Goal: Task Accomplishment & Management: Manage account settings

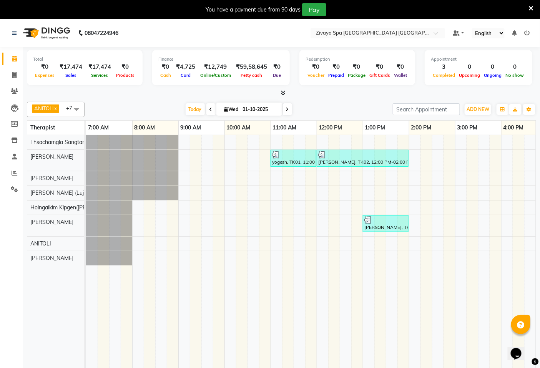
click at [528, 8] on div "You have a payment due from 90 days Pay" at bounding box center [266, 9] width 526 height 13
click at [532, 5] on icon at bounding box center [531, 8] width 5 height 7
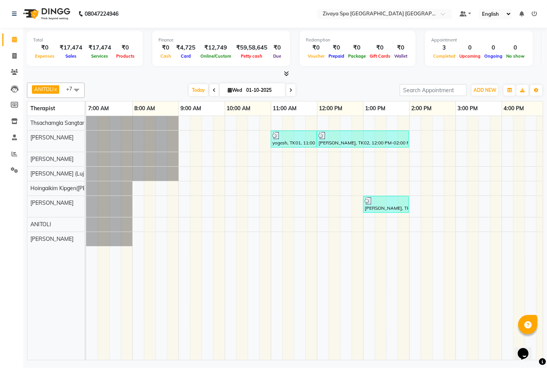
click at [286, 259] on td at bounding box center [288, 238] width 12 height 244
click at [272, 213] on div "yogesh, TK01, 11:00 AM-12:00 PM, Fusion Therapy - 60 Mins [PERSON_NAME], TK02, …" at bounding box center [455, 238] width 738 height 244
select select "58747"
select select "tentative"
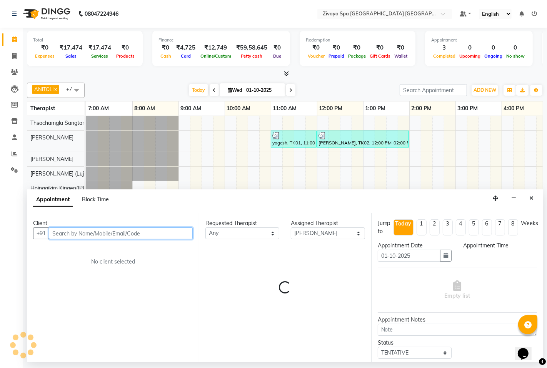
select select "660"
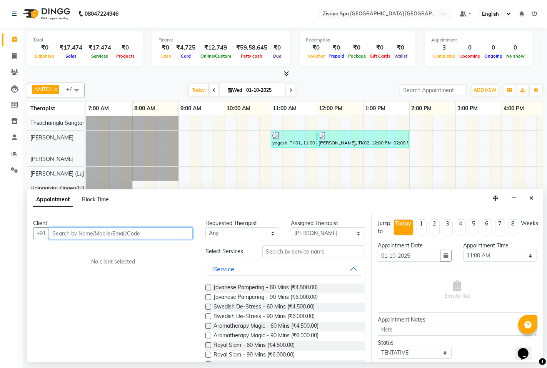
click at [135, 235] on input "text" at bounding box center [121, 234] width 144 height 12
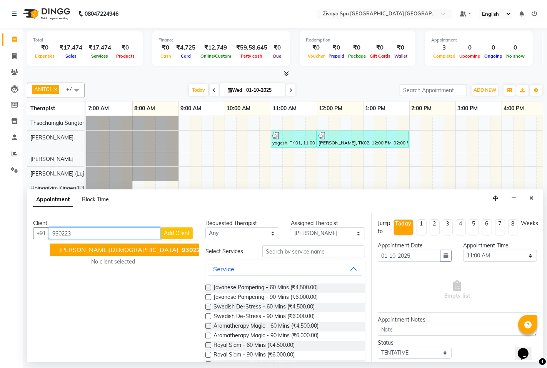
click at [125, 246] on button "[PERSON_NAME][DEMOGRAPHIC_DATA] 930223 9539" at bounding box center [139, 250] width 179 height 12
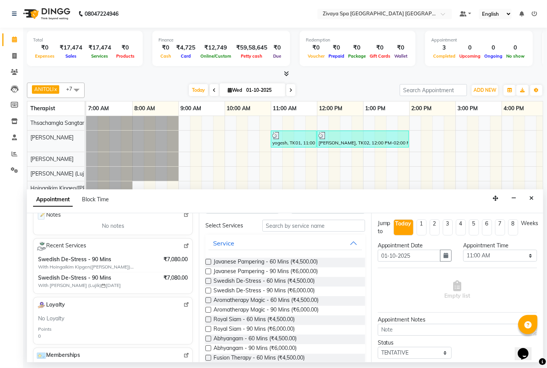
scroll to position [128, 0]
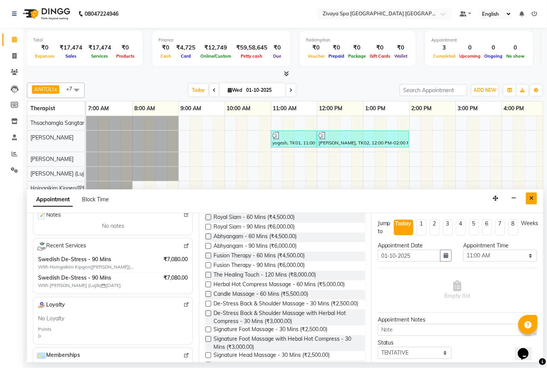
type input "9302239539"
click at [535, 197] on button "Close" at bounding box center [531, 199] width 11 height 12
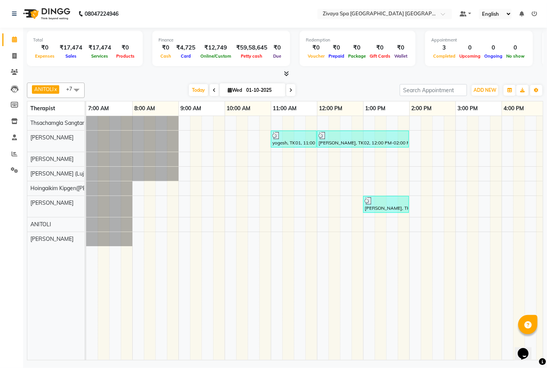
scroll to position [0, 229]
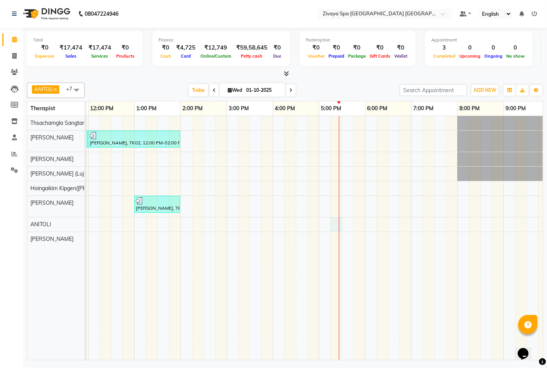
click at [340, 223] on div "yogesh, TK01, 11:00 AM-12:00 PM, Fusion Therapy - 60 Mins [PERSON_NAME], TK02, …" at bounding box center [226, 238] width 738 height 244
select select "71800"
select select "1035"
select select "tentative"
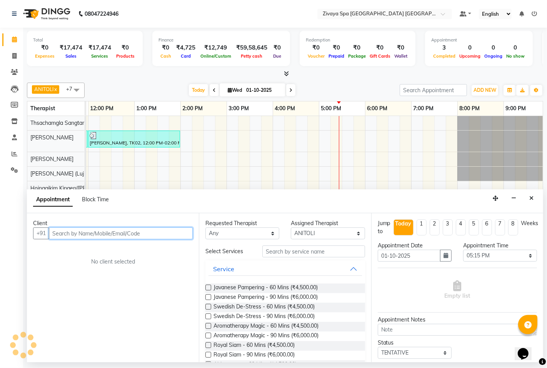
click at [136, 237] on input "text" at bounding box center [121, 234] width 144 height 12
type input "9302239589"
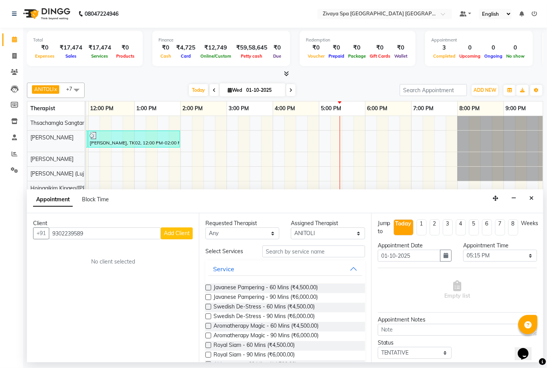
click at [178, 236] on span "Add Client" at bounding box center [177, 233] width 26 height 7
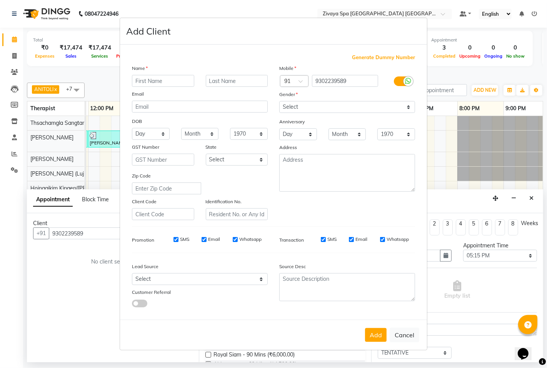
click at [165, 83] on input "text" at bounding box center [163, 81] width 62 height 12
type input "[PERSON_NAME]"
click at [239, 80] on input "text" at bounding box center [237, 81] width 62 height 12
type input "[DEMOGRAPHIC_DATA]"
click at [326, 107] on select "Select [DEMOGRAPHIC_DATA] [DEMOGRAPHIC_DATA] Other Prefer Not To Say" at bounding box center [347, 107] width 136 height 12
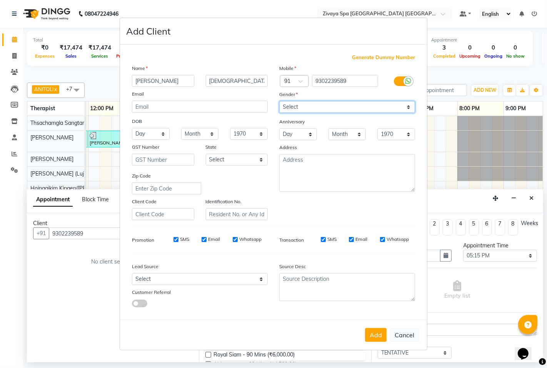
select select "[DEMOGRAPHIC_DATA]"
click at [279, 101] on select "Select [DEMOGRAPHIC_DATA] [DEMOGRAPHIC_DATA] Other Prefer Not To Say" at bounding box center [347, 107] width 136 height 12
click at [178, 238] on input "SMS" at bounding box center [175, 239] width 5 height 5
checkbox input "false"
click at [197, 238] on div "SMS Email Whatsapp" at bounding box center [212, 239] width 111 height 7
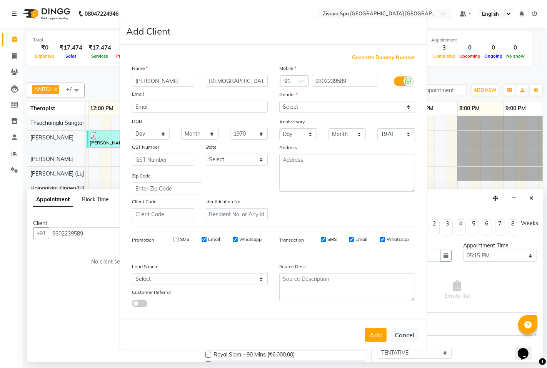
click at [205, 239] on input "Email" at bounding box center [204, 239] width 5 height 5
checkbox input "false"
click at [228, 239] on div "SMS Email Whatsapp" at bounding box center [212, 239] width 111 height 7
click at [237, 241] on div "Whatsapp" at bounding box center [247, 239] width 29 height 7
click at [407, 333] on button "Cancel" at bounding box center [405, 335] width 30 height 15
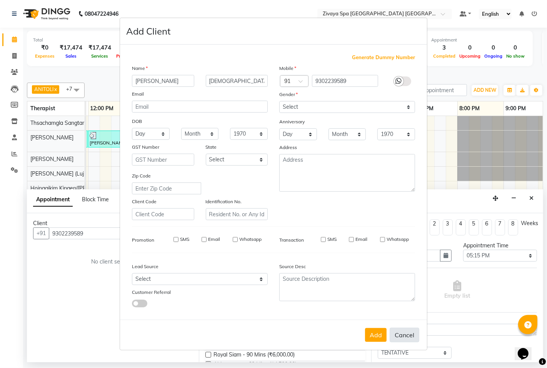
select select
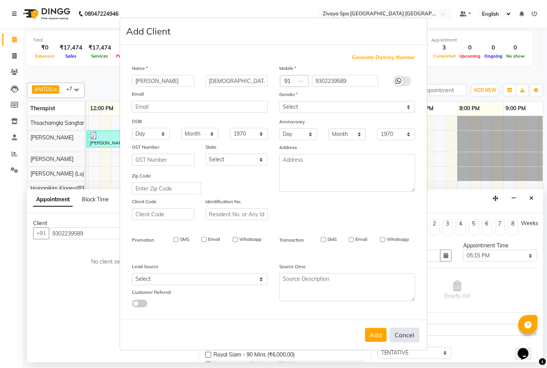
select select
checkbox input "false"
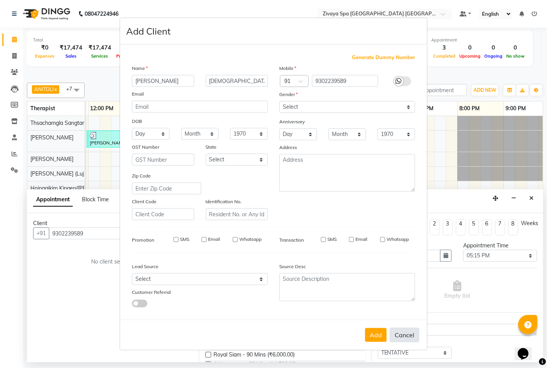
checkbox input "false"
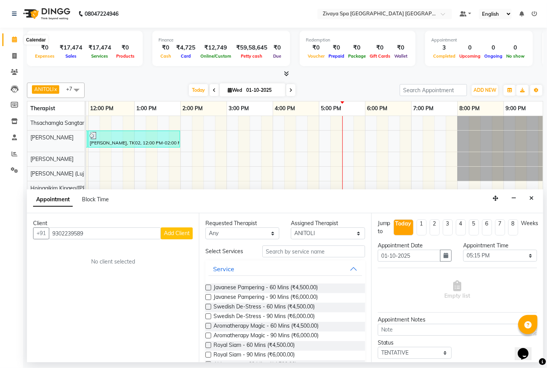
click at [17, 38] on span at bounding box center [14, 39] width 13 height 9
click at [532, 201] on icon "Close" at bounding box center [531, 198] width 4 height 5
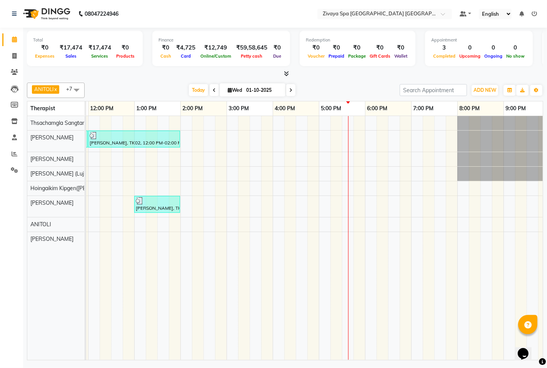
click at [345, 226] on div "yogesh, TK01, 11:00 AM-12:00 PM, Fusion Therapy - 60 Mins [PERSON_NAME], TK02, …" at bounding box center [226, 238] width 738 height 244
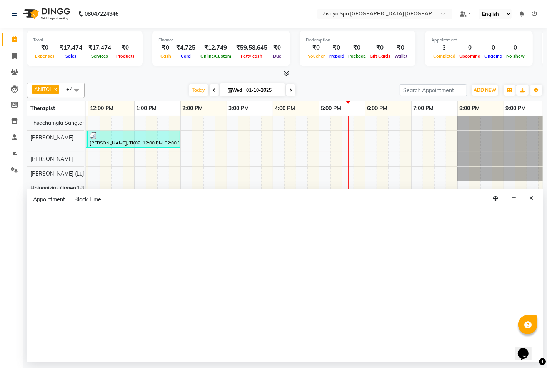
select select "71800"
select select "tentative"
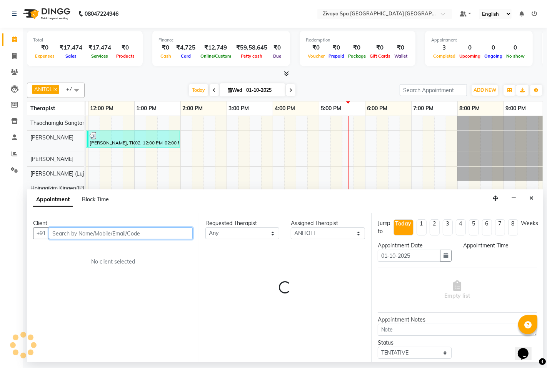
select select "1050"
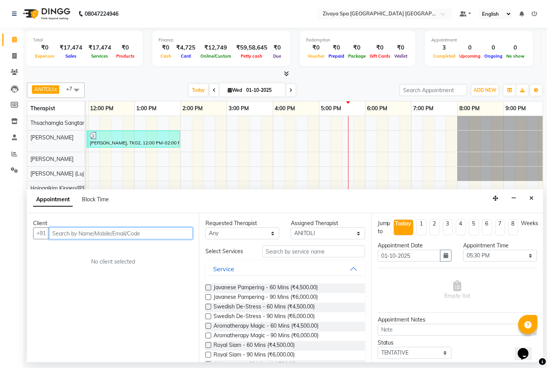
click at [147, 235] on input "text" at bounding box center [121, 234] width 144 height 12
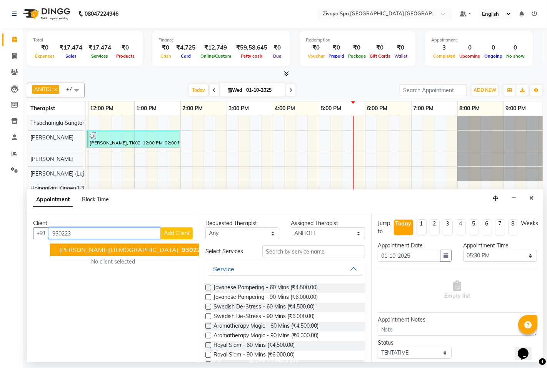
click at [180, 252] on ngb-highlight "930223 9539" at bounding box center [200, 250] width 40 height 8
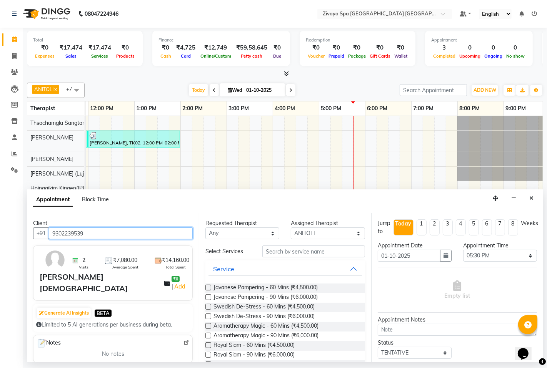
type input "9302239539"
click at [209, 308] on label at bounding box center [208, 307] width 6 height 6
click at [209, 308] on input "checkbox" at bounding box center [207, 307] width 5 height 5
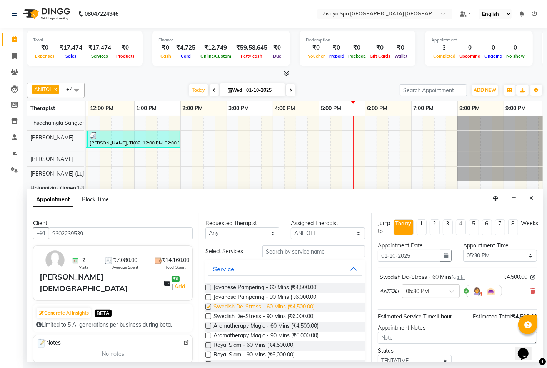
checkbox input "false"
click at [420, 294] on input "text" at bounding box center [423, 291] width 34 height 8
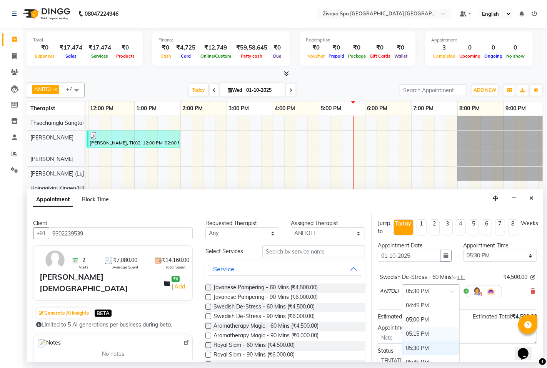
click at [426, 331] on div "05:15 PM" at bounding box center [430, 334] width 57 height 14
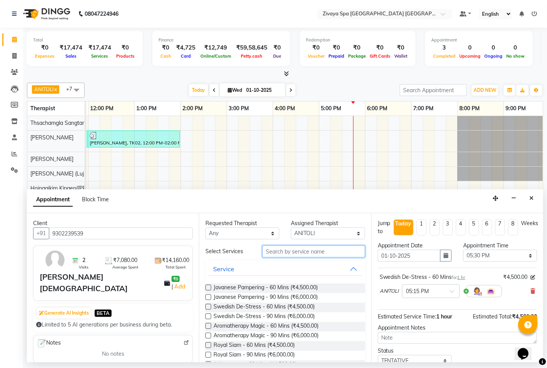
click at [294, 250] on input "text" at bounding box center [313, 252] width 102 height 12
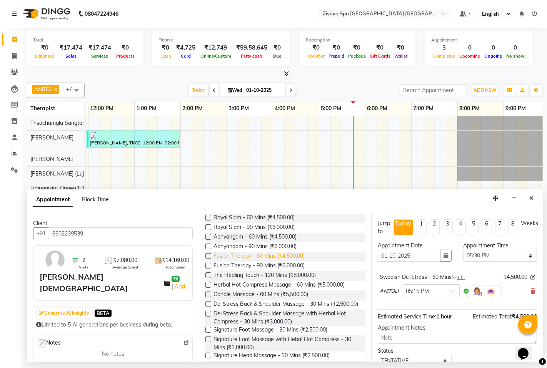
scroll to position [128, 0]
click at [209, 333] on label at bounding box center [208, 330] width 6 height 6
click at [209, 333] on input "checkbox" at bounding box center [207, 330] width 5 height 5
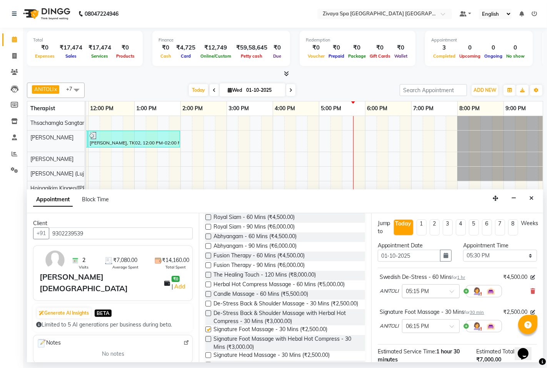
checkbox input "false"
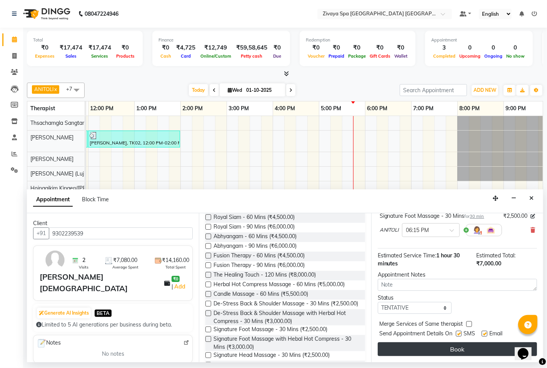
click at [464, 348] on button "Book" at bounding box center [457, 350] width 159 height 14
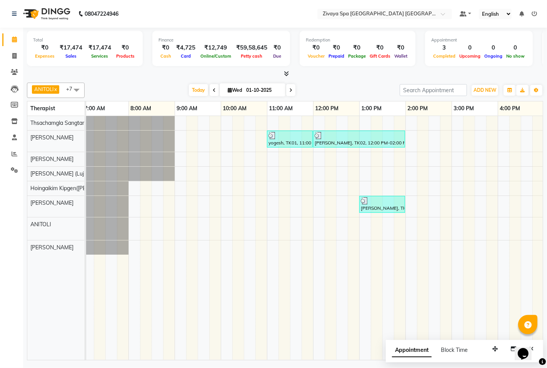
scroll to position [0, 1]
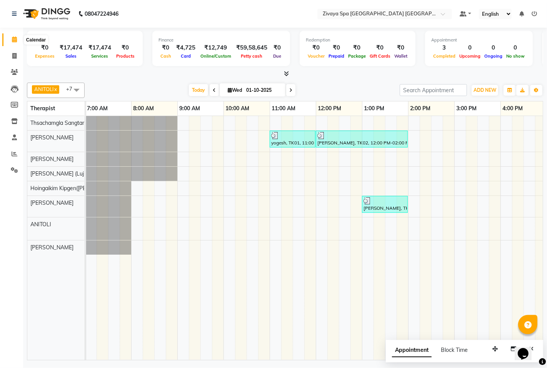
click at [12, 39] on icon at bounding box center [14, 40] width 5 height 6
click at [13, 76] on span at bounding box center [14, 72] width 13 height 9
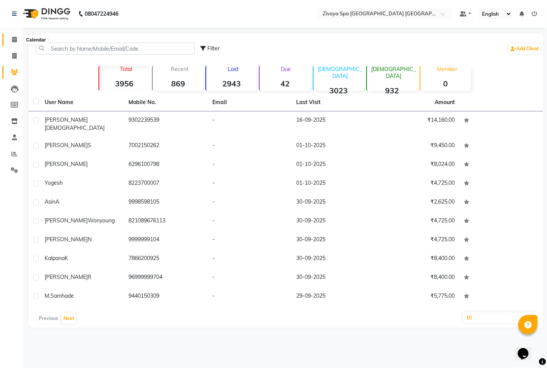
click at [14, 38] on icon at bounding box center [14, 40] width 5 height 6
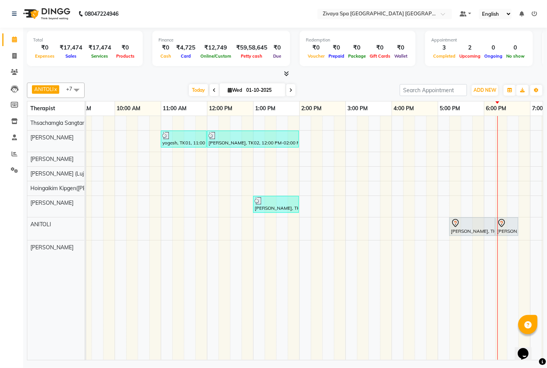
scroll to position [0, 158]
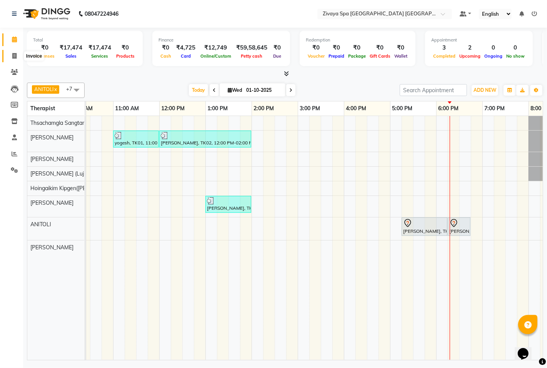
click at [14, 54] on icon at bounding box center [14, 56] width 4 height 6
select select "service"
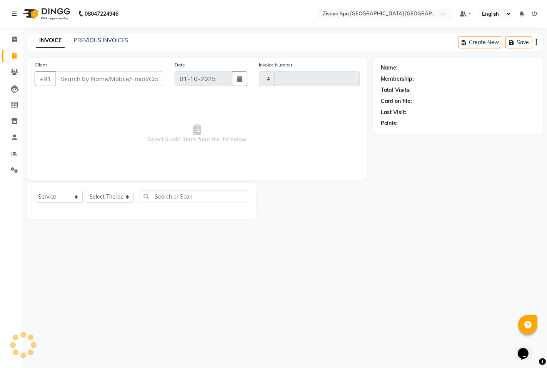
type input "1792"
select select "6501"
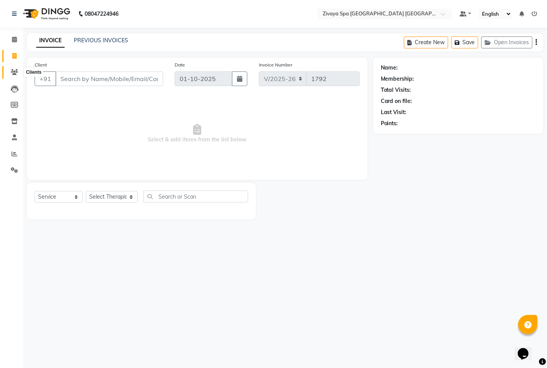
click at [14, 73] on icon at bounding box center [14, 72] width 7 height 6
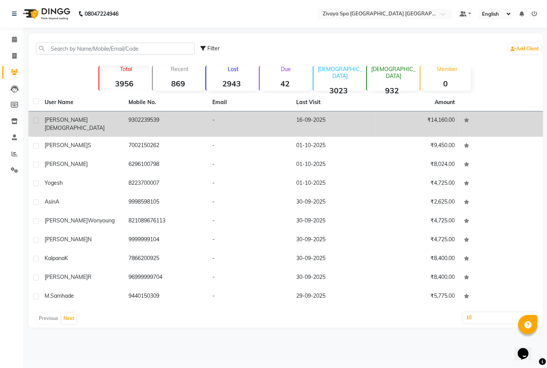
click at [39, 120] on td at bounding box center [34, 124] width 12 height 25
click at [35, 119] on label at bounding box center [36, 121] width 6 height 6
click at [35, 119] on input "checkbox" at bounding box center [35, 120] width 5 height 5
checkbox input "true"
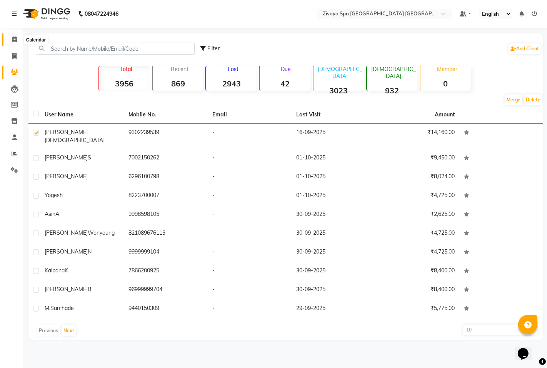
click at [13, 37] on icon at bounding box center [14, 40] width 5 height 6
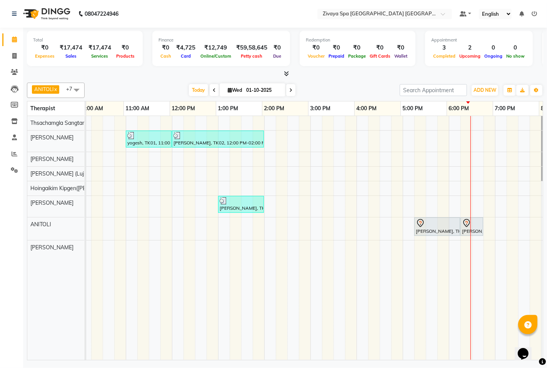
scroll to position [0, 145]
click at [14, 55] on icon at bounding box center [14, 56] width 4 height 6
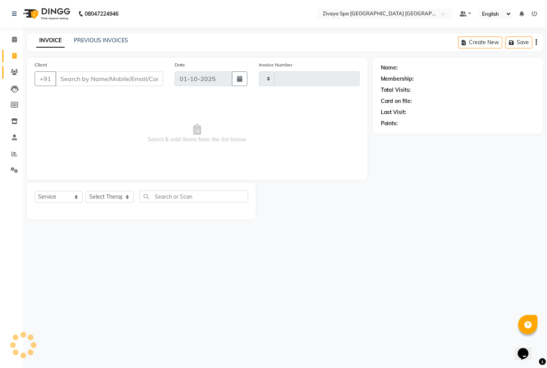
click at [16, 69] on icon at bounding box center [14, 72] width 7 height 6
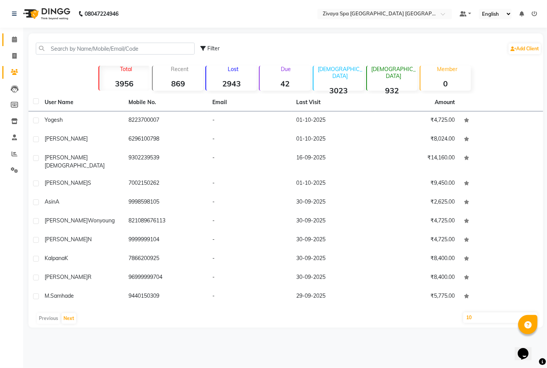
click at [17, 38] on span at bounding box center [14, 39] width 13 height 9
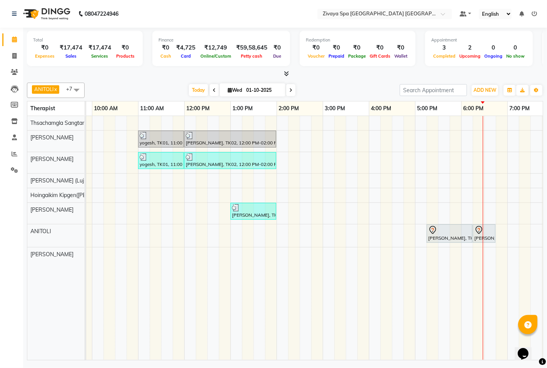
scroll to position [0, 136]
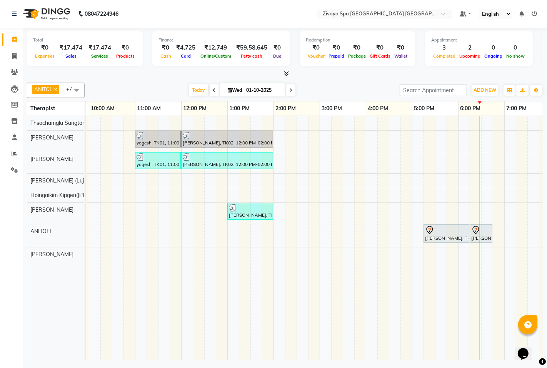
click at [419, 362] on div "Total ₹0 Expenses ₹17,474 Sales ₹17,474 Services ₹0 Products Finance ₹0 Cash ₹4…" at bounding box center [285, 195] width 524 height 335
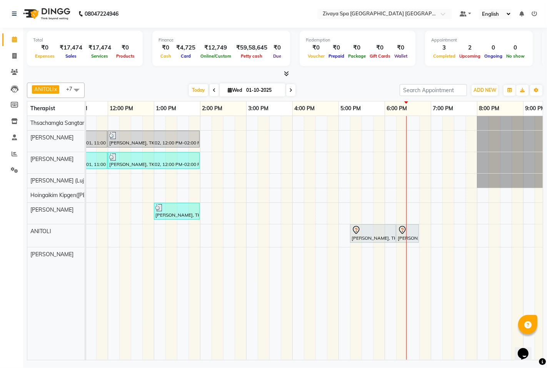
scroll to position [0, 210]
click at [74, 91] on span at bounding box center [76, 90] width 15 height 15
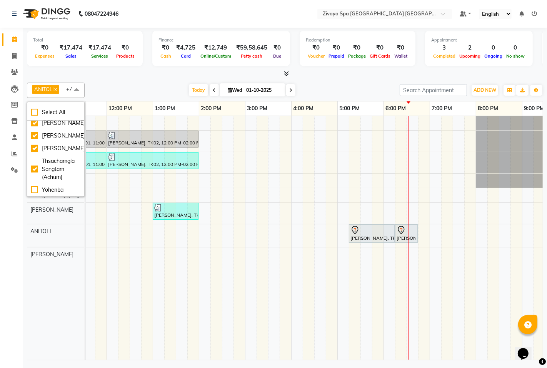
scroll to position [104, 0]
click at [32, 132] on div "[PERSON_NAME]" at bounding box center [55, 136] width 49 height 8
checkbox input "false"
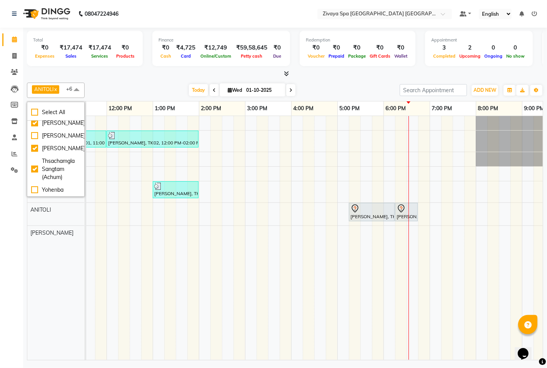
click at [0, 327] on div "Calendar Invoice Clients Leads Members Inventory Staff Reports Settings Complet…" at bounding box center [52, 189] width 104 height 335
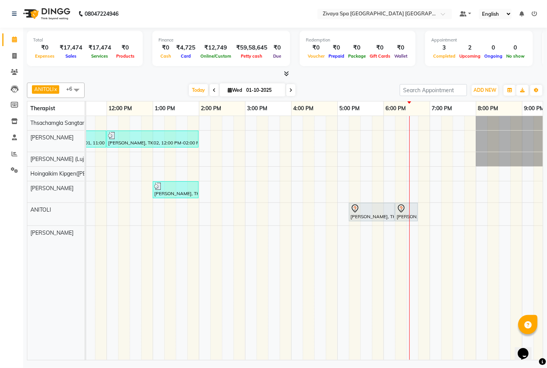
click at [409, 155] on div at bounding box center [409, 238] width 0 height 244
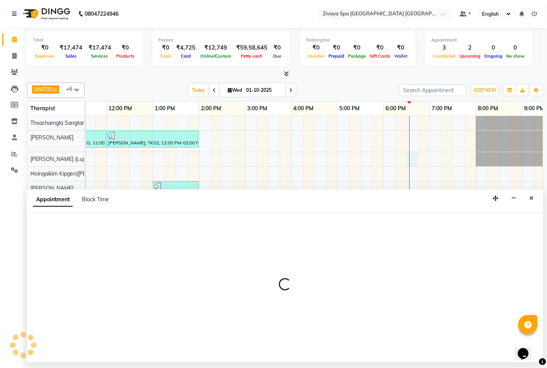
select select "49493"
select select "1110"
select select "tentative"
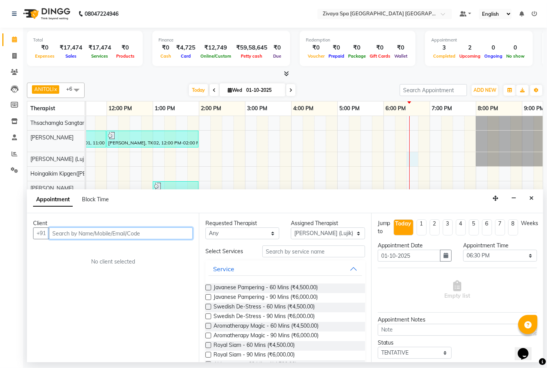
click at [147, 235] on input "text" at bounding box center [121, 234] width 144 height 12
type input "4068525845"
click at [174, 233] on span "Add Client" at bounding box center [177, 233] width 26 height 7
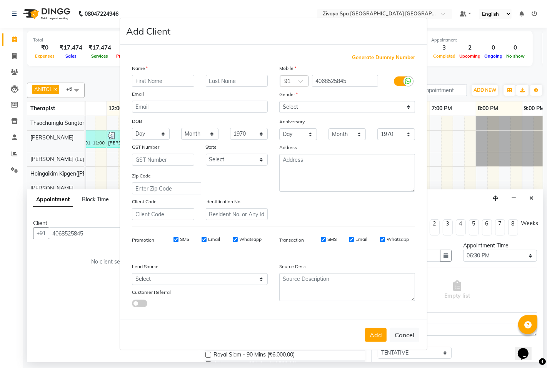
click at [175, 78] on input "text" at bounding box center [163, 81] width 62 height 12
type input "Salined"
click at [240, 83] on input "text" at bounding box center [237, 81] width 62 height 12
type input "renyonalds"
click at [308, 103] on select "Select [DEMOGRAPHIC_DATA] [DEMOGRAPHIC_DATA] Other Prefer Not To Say" at bounding box center [347, 107] width 136 height 12
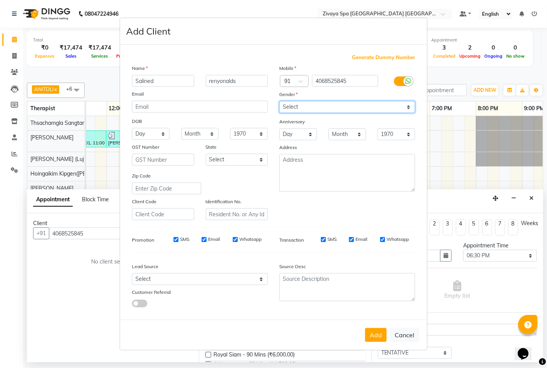
select select "[DEMOGRAPHIC_DATA]"
click at [279, 101] on select "Select [DEMOGRAPHIC_DATA] [DEMOGRAPHIC_DATA] Other Prefer Not To Say" at bounding box center [347, 107] width 136 height 12
click at [175, 238] on input "SMS" at bounding box center [175, 239] width 5 height 5
checkbox input "false"
click at [212, 241] on label "Email" at bounding box center [214, 239] width 12 height 7
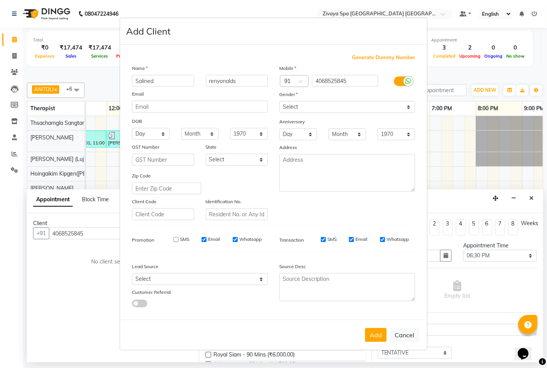
click at [207, 241] on input "Email" at bounding box center [204, 239] width 5 height 5
checkbox input "false"
click at [234, 239] on input "Whatsapp" at bounding box center [235, 239] width 5 height 5
checkbox input "false"
click at [375, 337] on button "Add" at bounding box center [376, 335] width 22 height 14
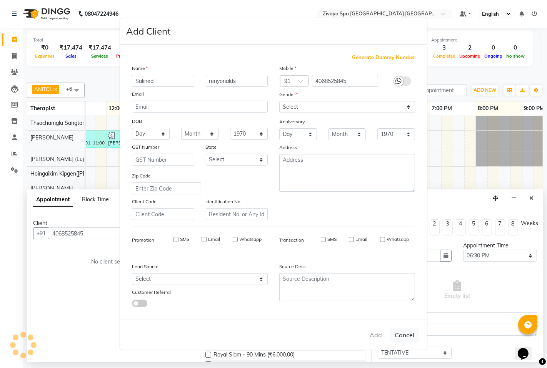
select select
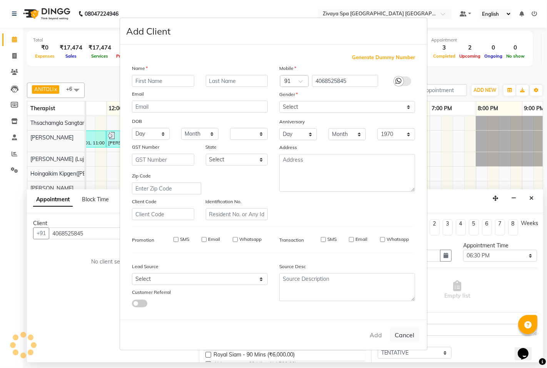
select select
checkbox input "false"
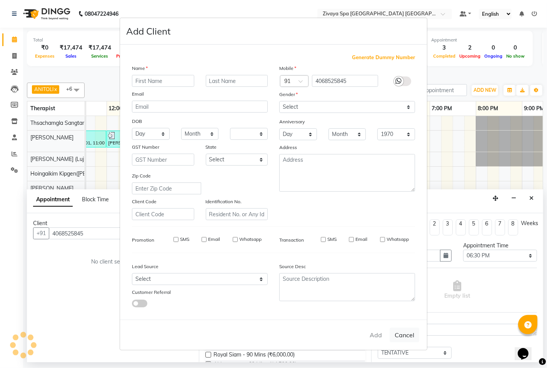
checkbox input "false"
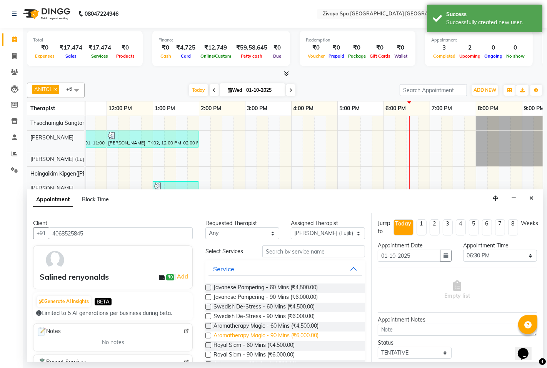
scroll to position [85, 0]
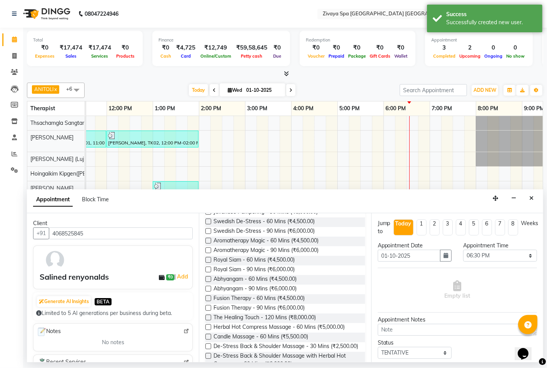
click at [207, 345] on label at bounding box center [208, 347] width 6 height 6
click at [207, 345] on input "checkbox" at bounding box center [207, 347] width 5 height 5
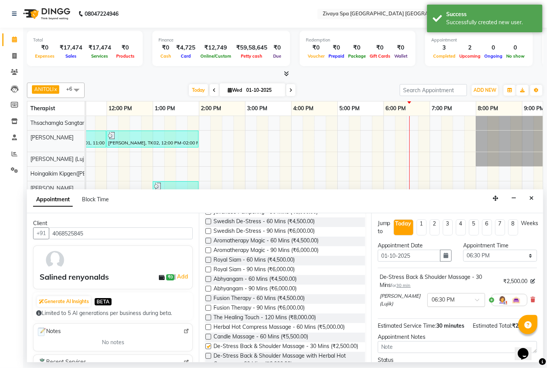
checkbox input "false"
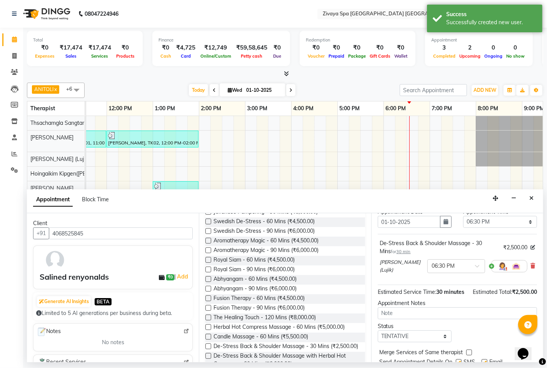
scroll to position [70, 0]
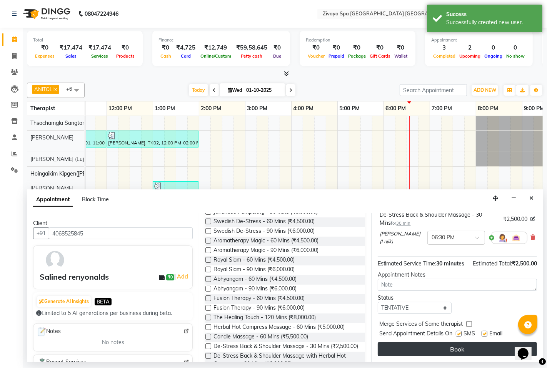
click at [468, 350] on button "Book" at bounding box center [457, 350] width 159 height 14
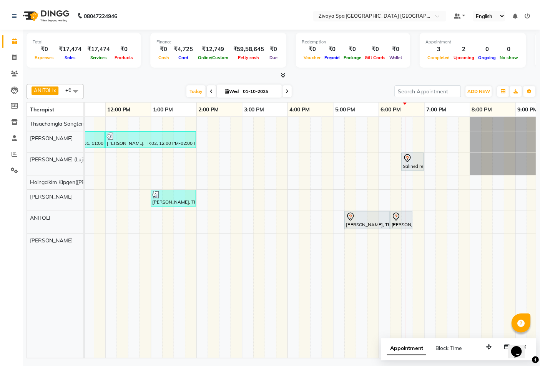
scroll to position [0, 237]
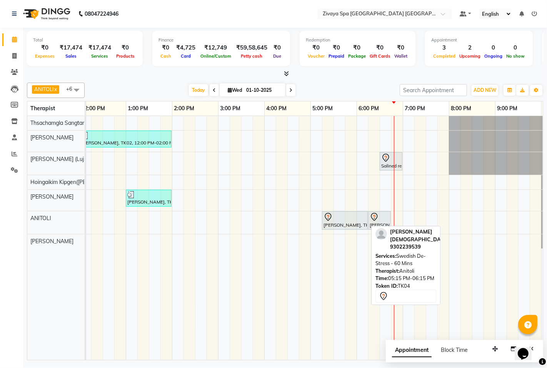
click at [340, 219] on div at bounding box center [344, 217] width 43 height 9
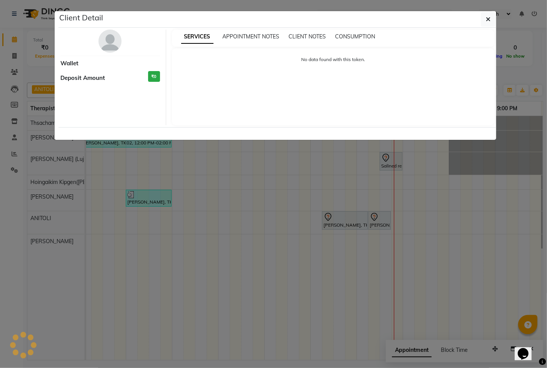
select select "7"
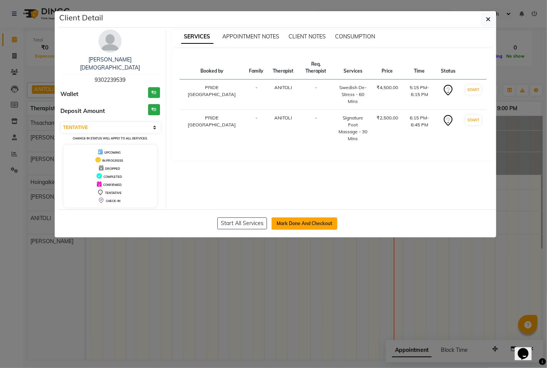
click at [303, 218] on button "Mark Done And Checkout" at bounding box center [305, 224] width 66 height 12
select select "service"
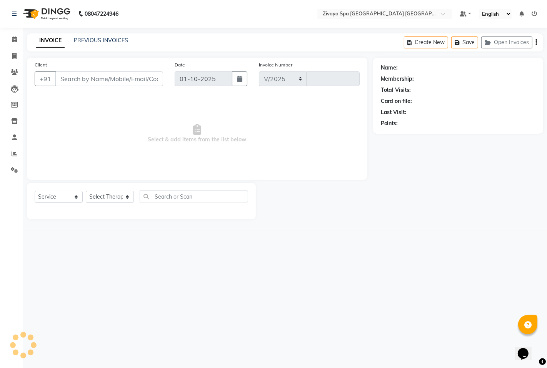
select select "6501"
type input "1792"
type input "9302239539"
select select "71800"
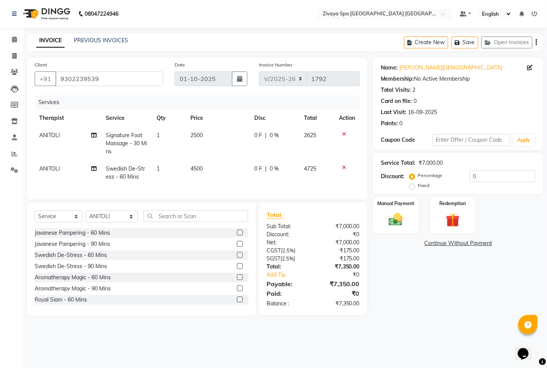
click at [418, 186] on label "Fixed" at bounding box center [424, 185] width 12 height 7
click at [411, 186] on input "Fixed" at bounding box center [413, 185] width 5 height 5
radio input "true"
click at [395, 227] on img at bounding box center [395, 220] width 23 height 17
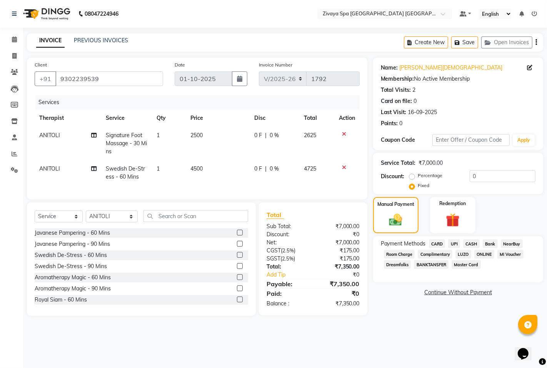
click at [471, 245] on span "CASH" at bounding box center [471, 244] width 17 height 9
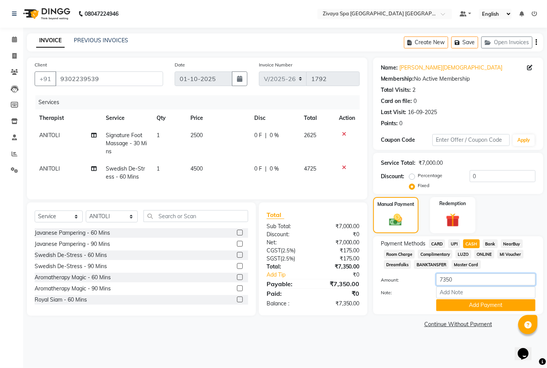
drag, startPoint x: 458, startPoint y: 282, endPoint x: 444, endPoint y: 279, distance: 14.9
click at [444, 279] on input "7350" at bounding box center [485, 280] width 99 height 12
type input "7000"
click at [460, 308] on button "Add Payment" at bounding box center [485, 306] width 99 height 12
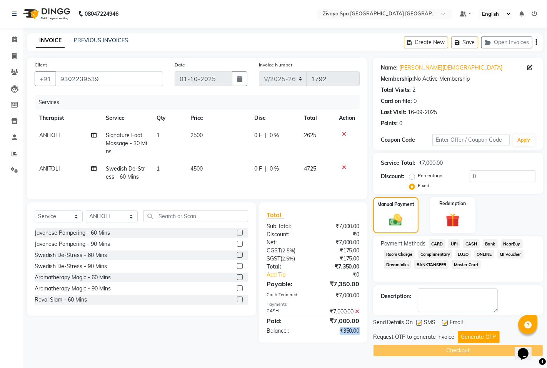
drag, startPoint x: 337, startPoint y: 338, endPoint x: 367, endPoint y: 335, distance: 30.6
click at [367, 335] on div "Total Sub Total: ₹7,000.00 Discount: ₹0 Net: ₹7,000.00 CGST ( 2.5% ) ₹175.00 SG…" at bounding box center [314, 273] width 117 height 140
copy div "₹350.00"
click at [481, 178] on input "0" at bounding box center [503, 176] width 66 height 12
paste input "350.00"
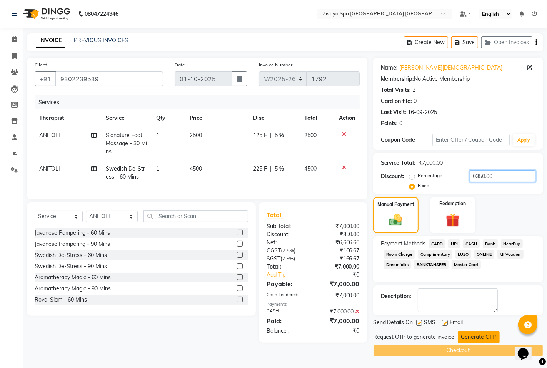
type input "0350.00"
click at [478, 336] on button "Generate OTP" at bounding box center [479, 338] width 42 height 12
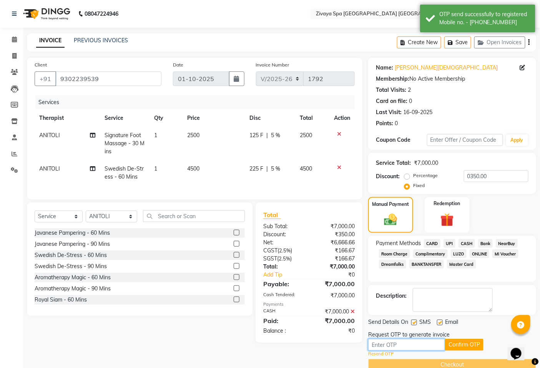
click at [427, 340] on input "text" at bounding box center [406, 345] width 77 height 12
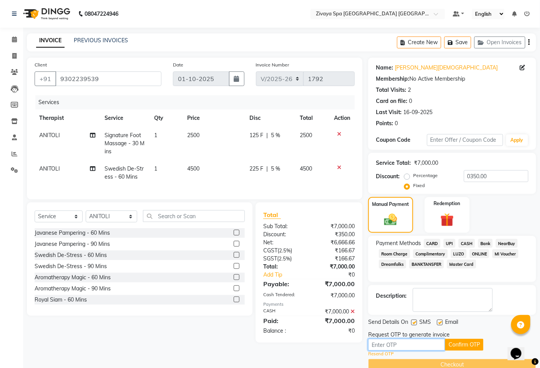
click at [404, 340] on input "text" at bounding box center [406, 345] width 77 height 12
type input "8"
type input "5708"
click at [463, 346] on button "Confirm OTP" at bounding box center [464, 345] width 38 height 12
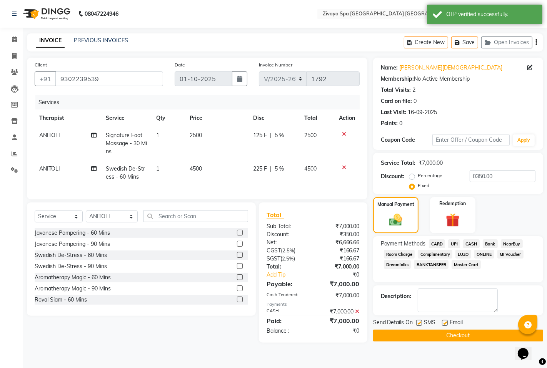
click at [462, 335] on button "Checkout" at bounding box center [458, 336] width 170 height 12
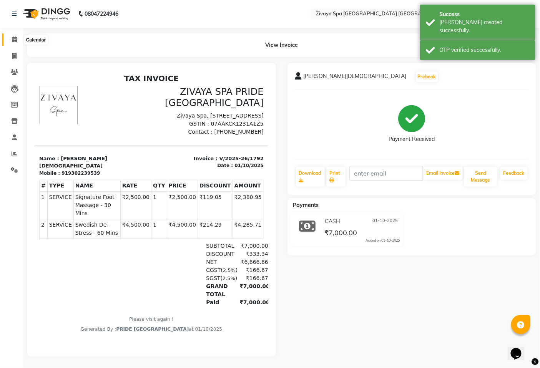
click at [13, 37] on icon at bounding box center [14, 40] width 5 height 6
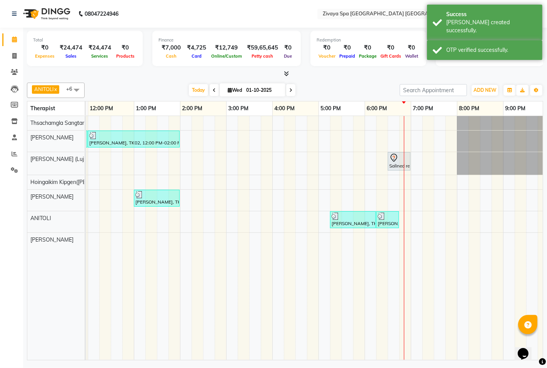
scroll to position [0, 233]
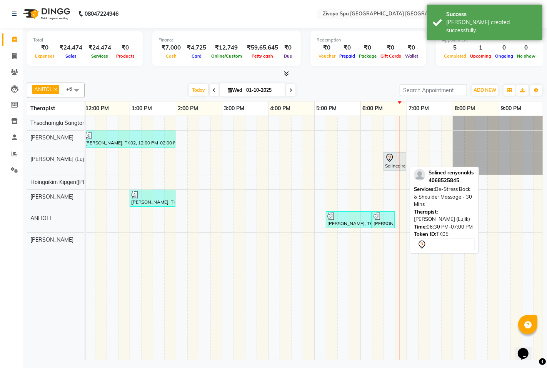
click at [397, 167] on div "Salined renyonalds, TK05, 06:30 PM-07:00 PM, De-Stress Back & Shoulder Massage …" at bounding box center [394, 161] width 21 height 16
select select "7"
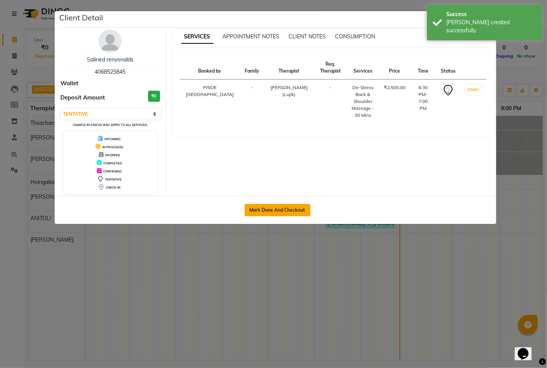
click at [287, 216] on button "Mark Done And Checkout" at bounding box center [278, 210] width 66 height 12
select select "service"
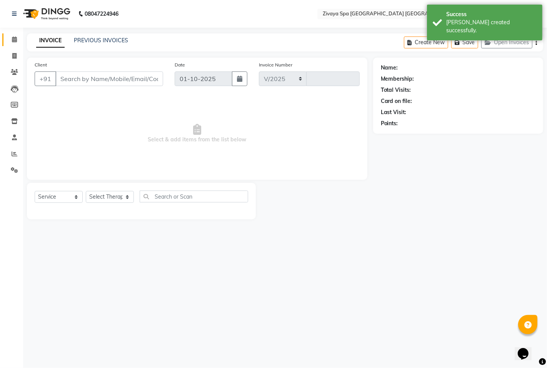
select select "6501"
type input "1793"
type input "4068525845"
select select "49493"
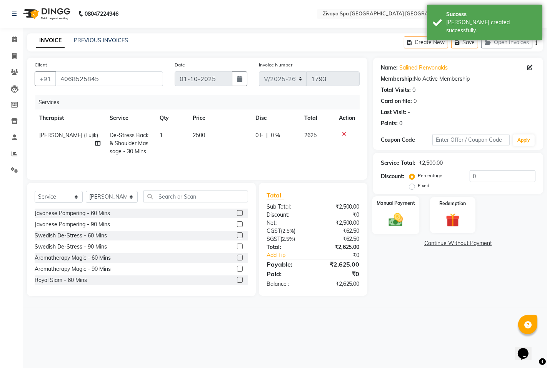
click at [393, 217] on img at bounding box center [395, 220] width 23 height 17
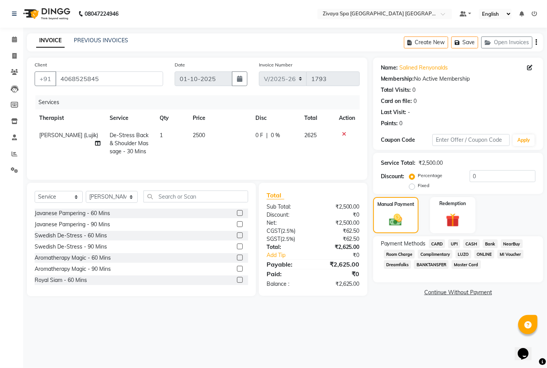
click at [436, 245] on span "CARD" at bounding box center [437, 244] width 17 height 9
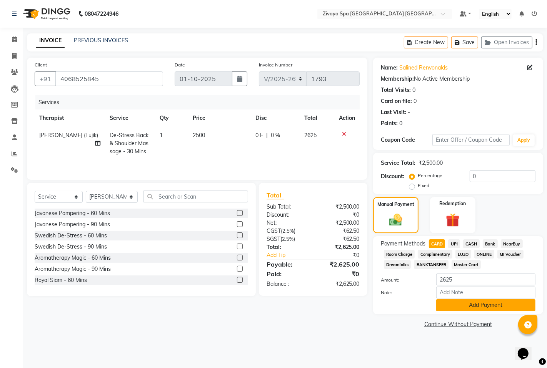
click at [474, 307] on button "Add Payment" at bounding box center [485, 306] width 99 height 12
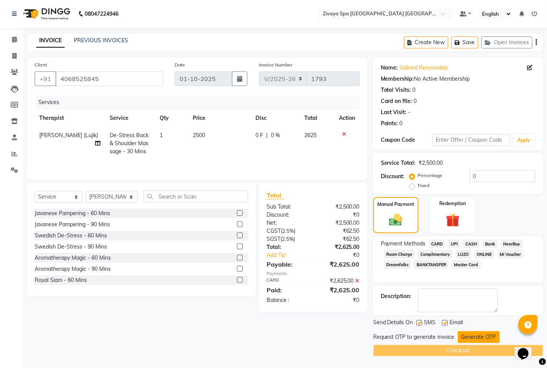
drag, startPoint x: 477, startPoint y: 335, endPoint x: 466, endPoint y: 340, distance: 12.1
click at [476, 335] on button "Generate OTP" at bounding box center [479, 338] width 42 height 12
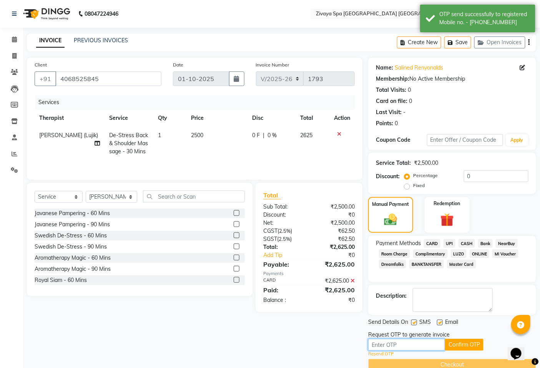
click at [440, 345] on input "text" at bounding box center [406, 345] width 77 height 12
type input "6514"
click at [464, 346] on button "Confirm OTP" at bounding box center [464, 345] width 38 height 12
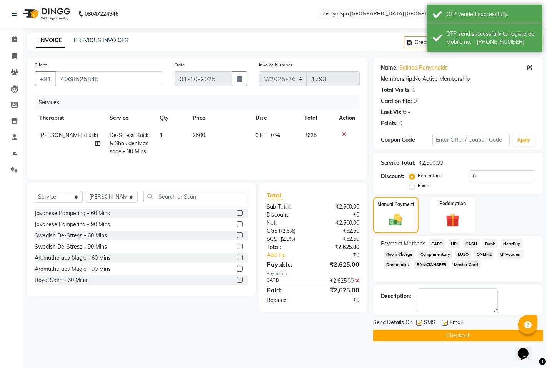
click at [463, 339] on button "Checkout" at bounding box center [458, 336] width 170 height 12
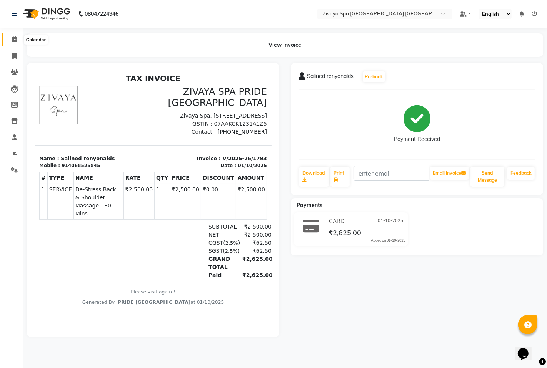
click at [15, 36] on span at bounding box center [14, 39] width 13 height 9
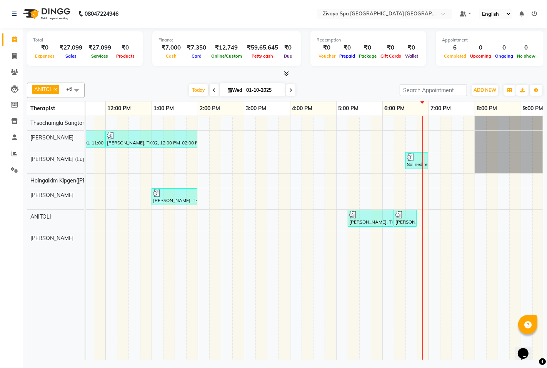
scroll to position [0, 282]
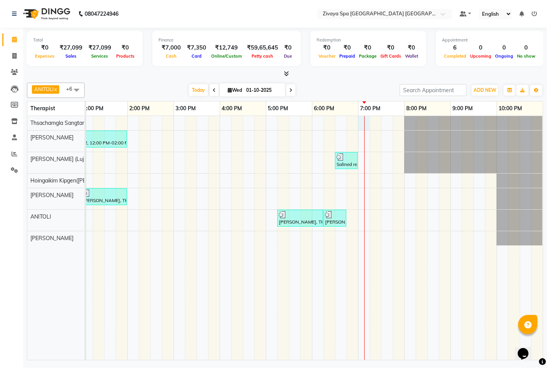
click at [360, 120] on div "yogesh, TK01, 11:00 AM-12:00 PM, Fusion Therapy - 60 Mins [PERSON_NAME], TK02, …" at bounding box center [173, 238] width 738 height 244
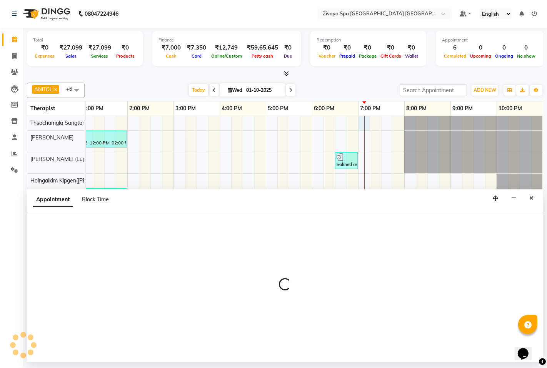
select select "49489"
select select "1140"
select select "tentative"
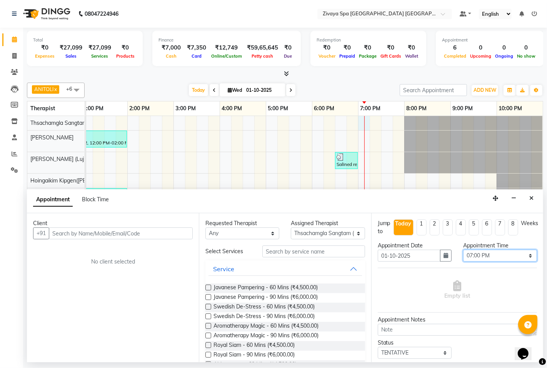
click at [487, 254] on select "Select 08:00 AM 08:15 AM 08:30 AM 08:45 AM 09:00 AM 09:15 AM 09:30 AM 09:45 AM …" at bounding box center [500, 256] width 74 height 12
select select "1155"
click at [463, 250] on select "Select 08:00 AM 08:15 AM 08:30 AM 08:45 AM 09:00 AM 09:15 AM 09:30 AM 09:45 AM …" at bounding box center [500, 256] width 74 height 12
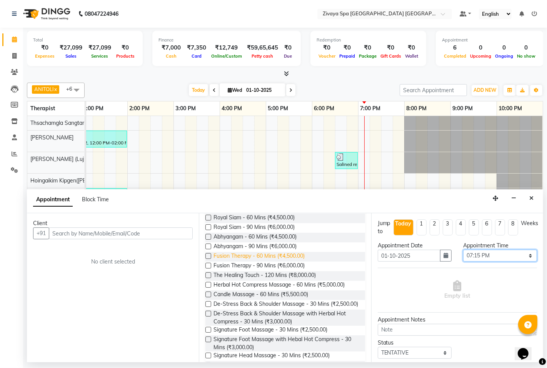
scroll to position [128, 0]
click at [208, 333] on label at bounding box center [208, 330] width 6 height 6
click at [208, 333] on input "checkbox" at bounding box center [207, 330] width 5 height 5
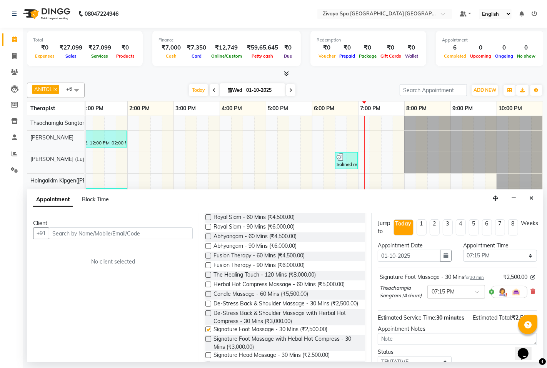
checkbox input "false"
click at [106, 235] on input "text" at bounding box center [121, 234] width 144 height 12
type input "9829627257"
click at [176, 232] on span "Add Client" at bounding box center [177, 233] width 26 height 7
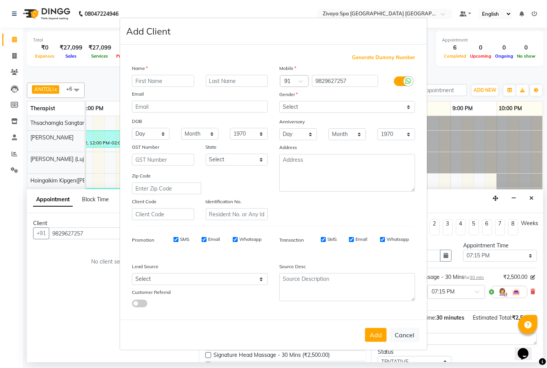
click at [156, 82] on input "text" at bounding box center [163, 81] width 62 height 12
type input "rachna"
click at [299, 105] on select "Select [DEMOGRAPHIC_DATA] [DEMOGRAPHIC_DATA] Other Prefer Not To Say" at bounding box center [347, 107] width 136 height 12
select select "[DEMOGRAPHIC_DATA]"
click at [279, 101] on select "Select [DEMOGRAPHIC_DATA] [DEMOGRAPHIC_DATA] Other Prefer Not To Say" at bounding box center [347, 107] width 136 height 12
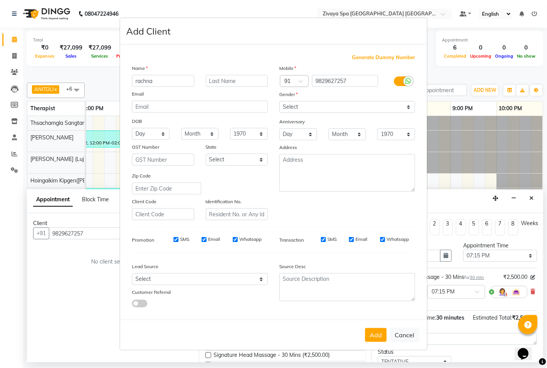
drag, startPoint x: 177, startPoint y: 238, endPoint x: 203, endPoint y: 243, distance: 26.6
click at [177, 239] on input "SMS" at bounding box center [175, 239] width 5 height 5
checkbox input "false"
click at [204, 242] on input "Email" at bounding box center [204, 239] width 5 height 5
checkbox input "false"
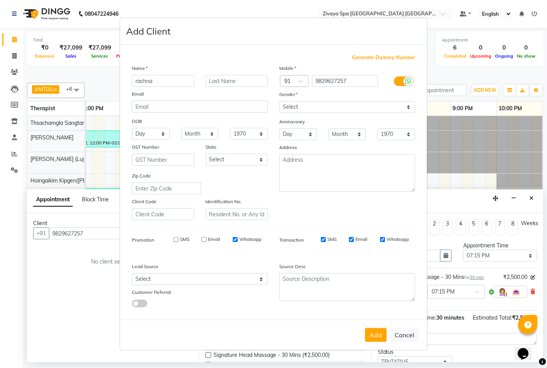
click at [237, 238] on input "Whatsapp" at bounding box center [235, 239] width 5 height 5
checkbox input "false"
click at [381, 333] on button "Add" at bounding box center [376, 335] width 22 height 14
select select
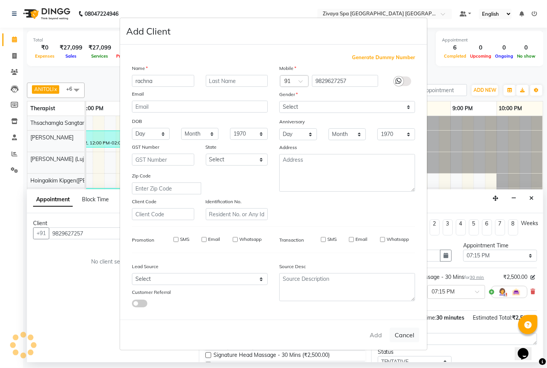
select select
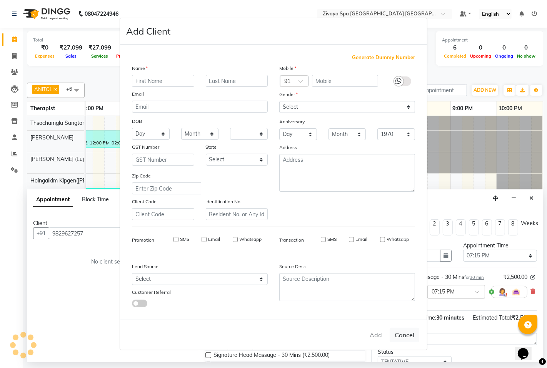
checkbox input "false"
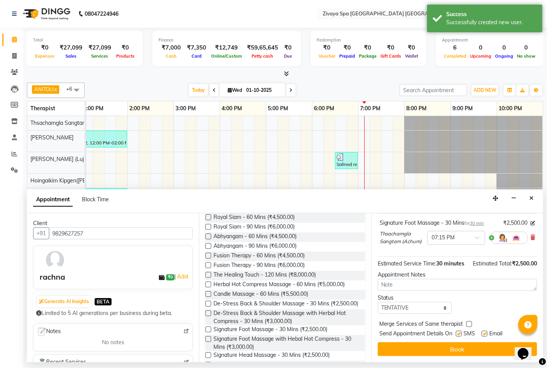
scroll to position [70, 0]
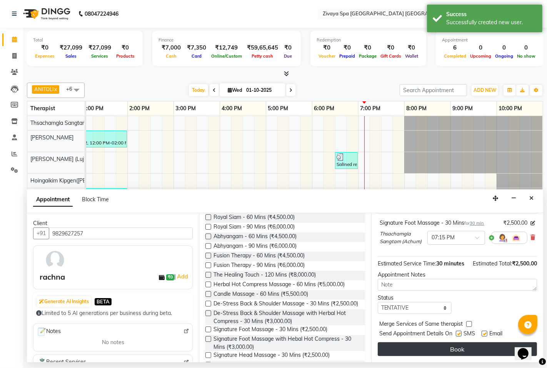
click at [455, 349] on button "Book" at bounding box center [457, 350] width 159 height 14
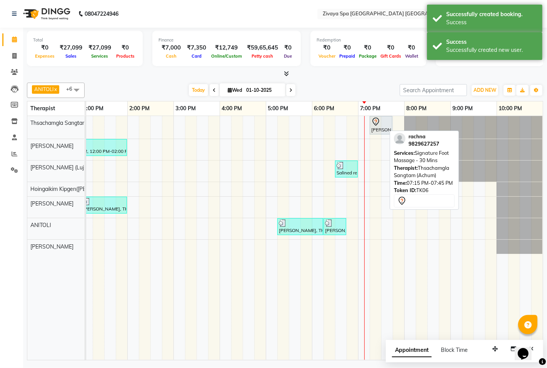
click at [375, 127] on div "[PERSON_NAME], TK06, 07:15 PM-07:45 PM, Signature Foot Massage - 30 Mins" at bounding box center [380, 125] width 21 height 16
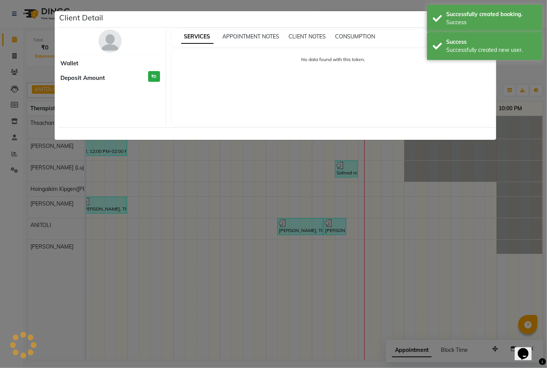
select select "7"
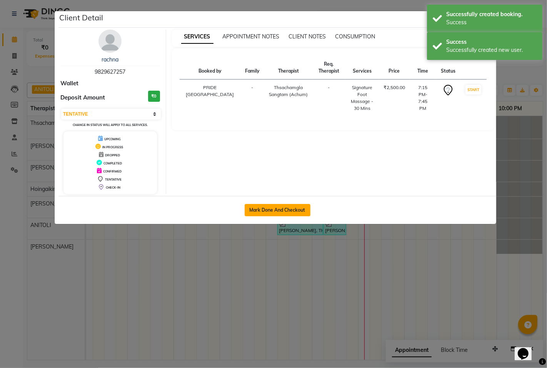
click at [276, 208] on button "Mark Done And Checkout" at bounding box center [278, 210] width 66 height 12
select select "service"
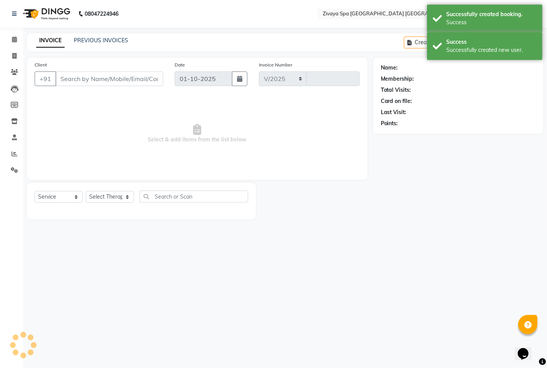
select select "6501"
type input "1794"
type input "9829627257"
select select "49489"
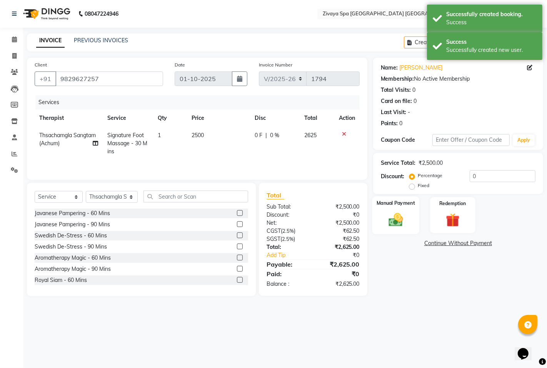
click at [387, 220] on img at bounding box center [395, 220] width 23 height 17
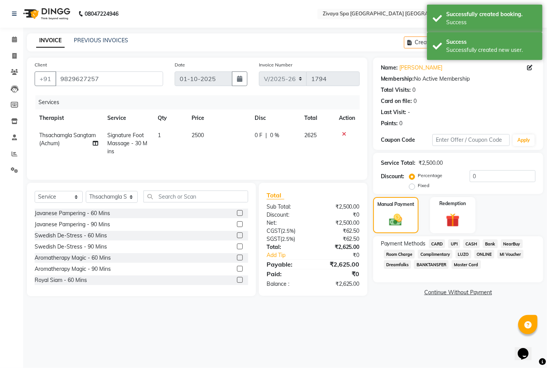
click at [454, 243] on span "UPI" at bounding box center [454, 244] width 12 height 9
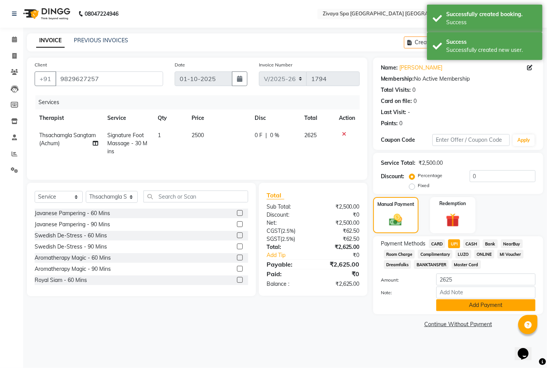
click at [475, 306] on button "Add Payment" at bounding box center [485, 306] width 99 height 12
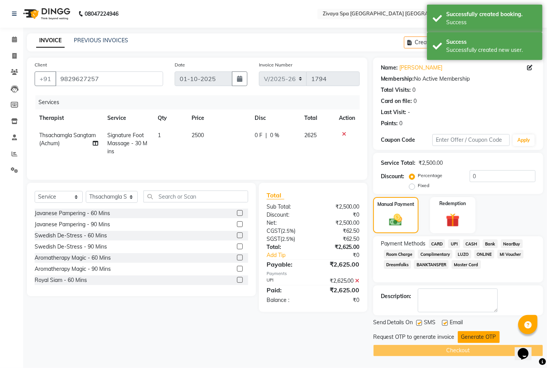
click at [475, 339] on button "Generate OTP" at bounding box center [479, 338] width 42 height 12
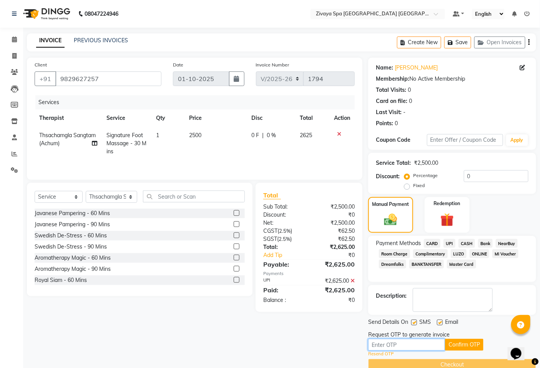
click at [428, 348] on input "text" at bounding box center [406, 345] width 77 height 12
type input "3174"
click at [449, 347] on button "Confirm OTP" at bounding box center [464, 345] width 38 height 12
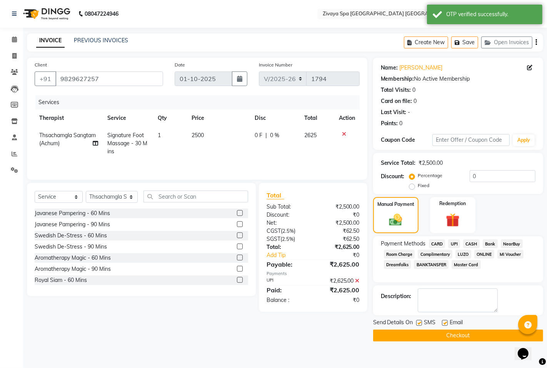
click at [460, 337] on button "Checkout" at bounding box center [458, 336] width 170 height 12
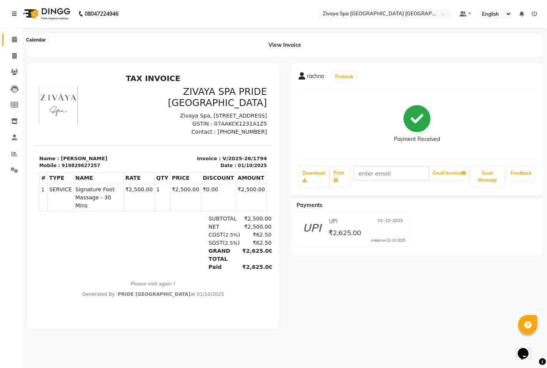
click at [15, 38] on icon at bounding box center [14, 40] width 5 height 6
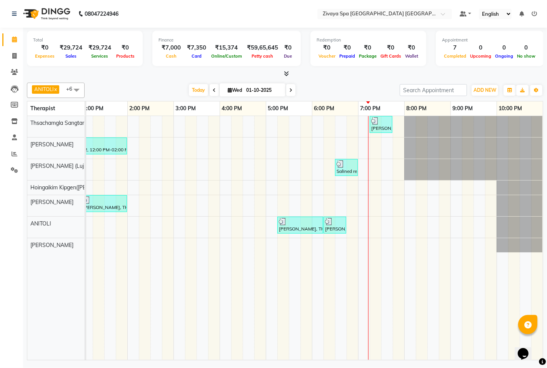
scroll to position [0, 288]
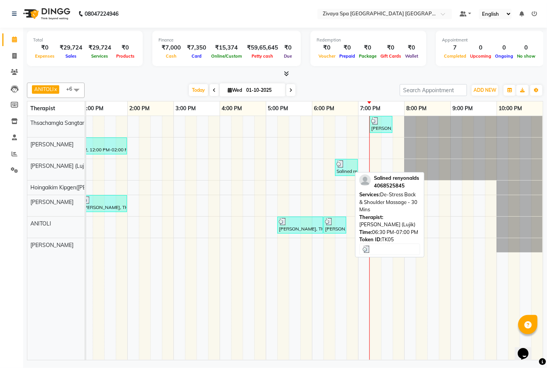
click at [339, 175] on div "Salined renyonalds, TK05, 06:30 PM-07:00 PM, De-Stress Back & Shoulder Massage …" at bounding box center [346, 167] width 21 height 15
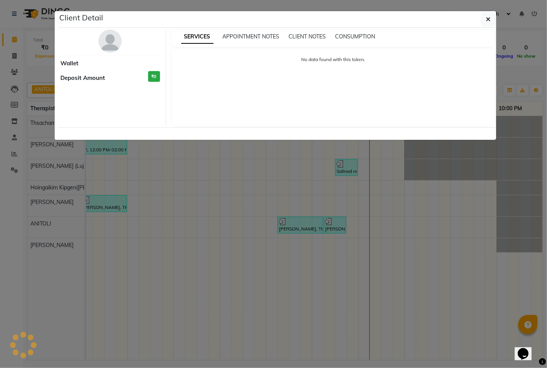
select select "3"
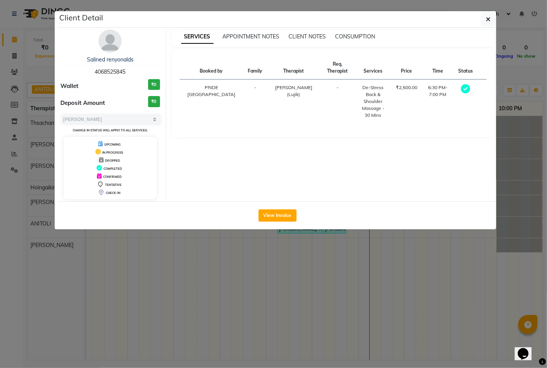
click at [375, 255] on ngb-modal-window "Client Detail Salined renyonalds 4068525845 Wallet ₹0 Deposit Amount ₹0 Select …" at bounding box center [273, 184] width 547 height 368
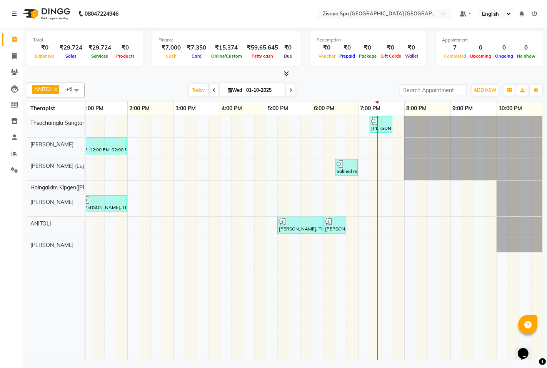
click at [381, 255] on td at bounding box center [387, 238] width 12 height 244
